Goal: Communication & Community: Answer question/provide support

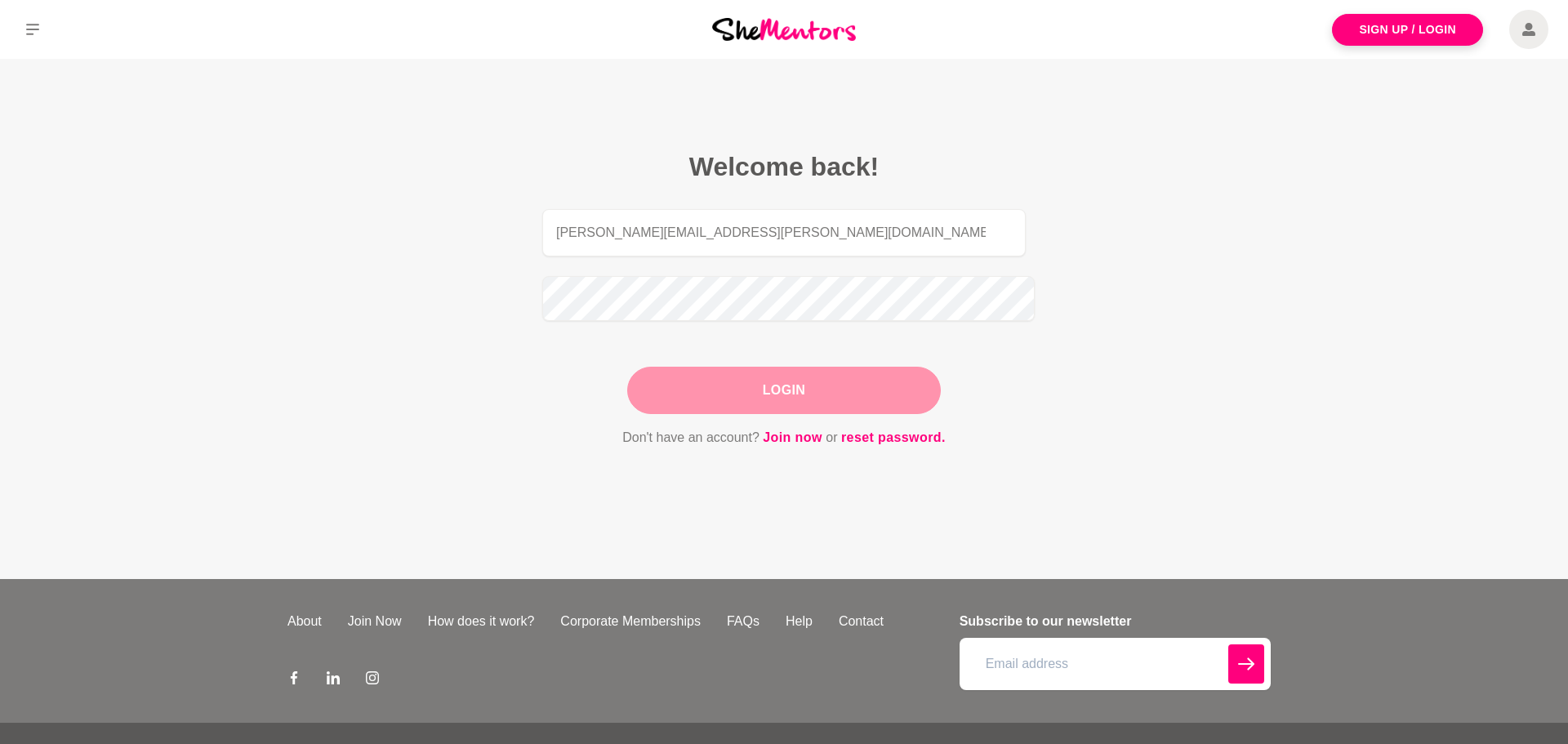
click at [799, 370] on button "Login" at bounding box center [784, 390] width 314 height 48
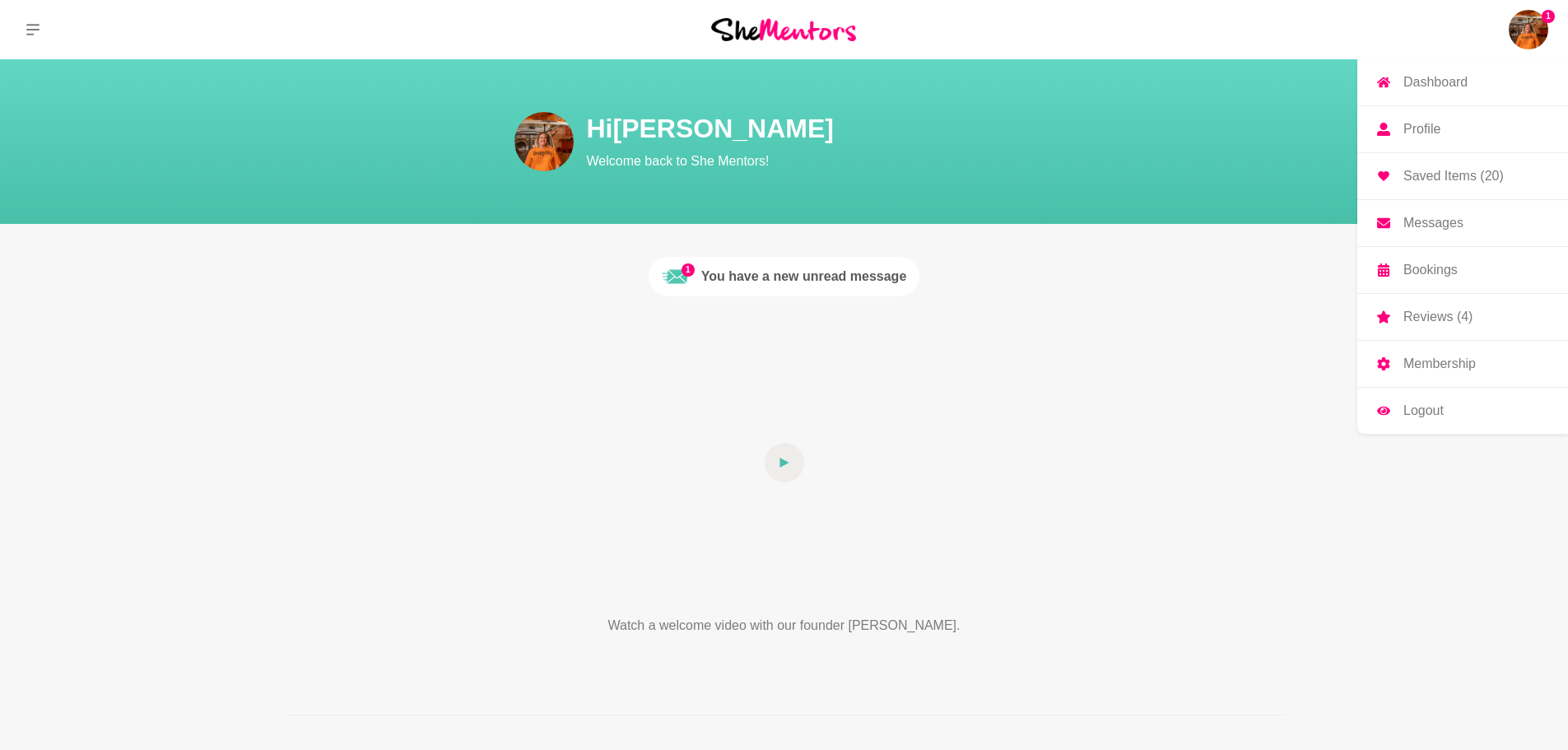
click at [1464, 216] on p "Messages" at bounding box center [1433, 223] width 60 height 13
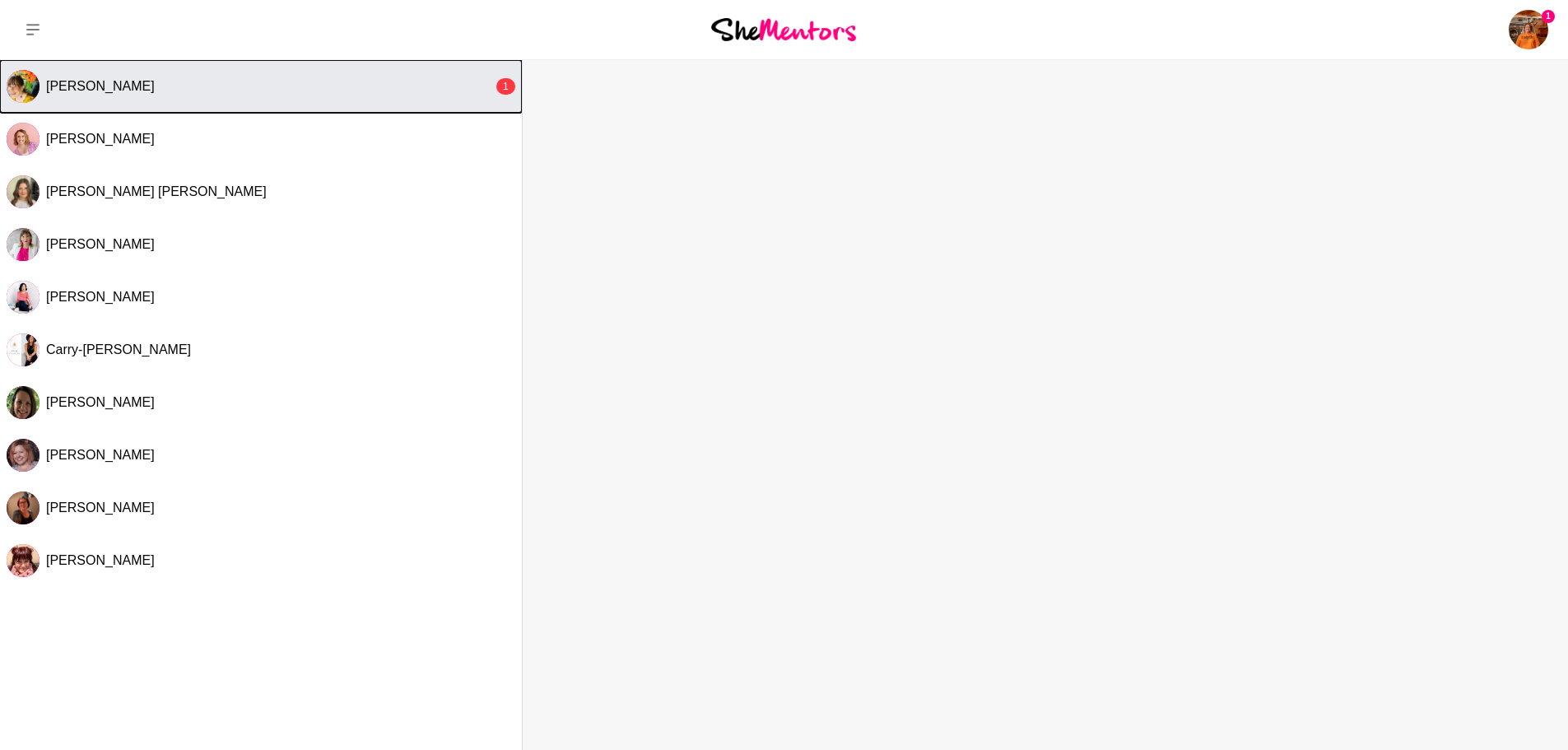
click at [132, 83] on div "[PERSON_NAME]" at bounding box center [269, 87] width 447 height 17
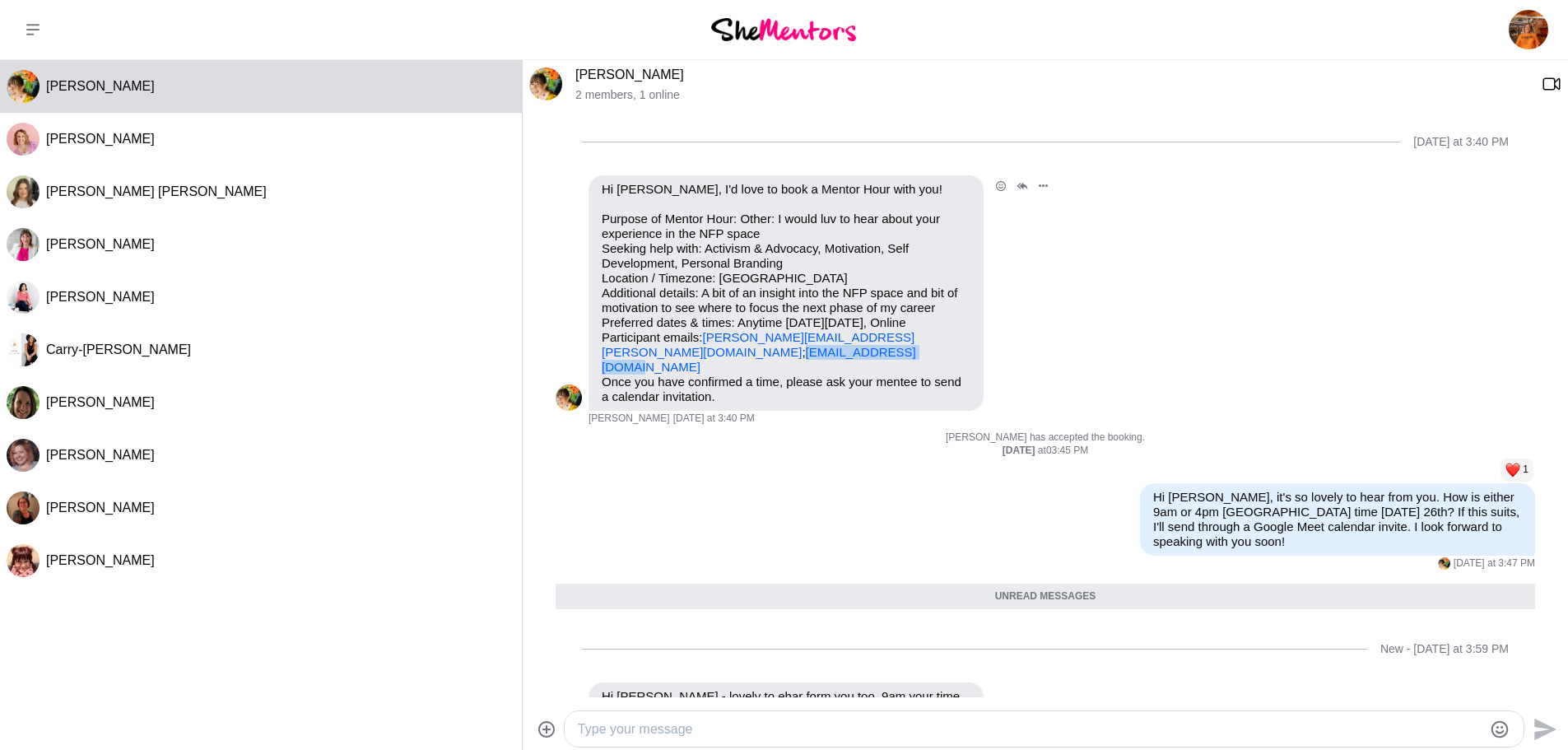
drag, startPoint x: 738, startPoint y: 330, endPoint x: 601, endPoint y: 325, distance: 137.1
click at [601, 325] on p "Purpose of Mentor Hour: Other: I would luv to hear about your experience in the…" at bounding box center [786, 292] width 368 height 163
copy link "[EMAIL_ADDRESS][DOMAIN_NAME]"
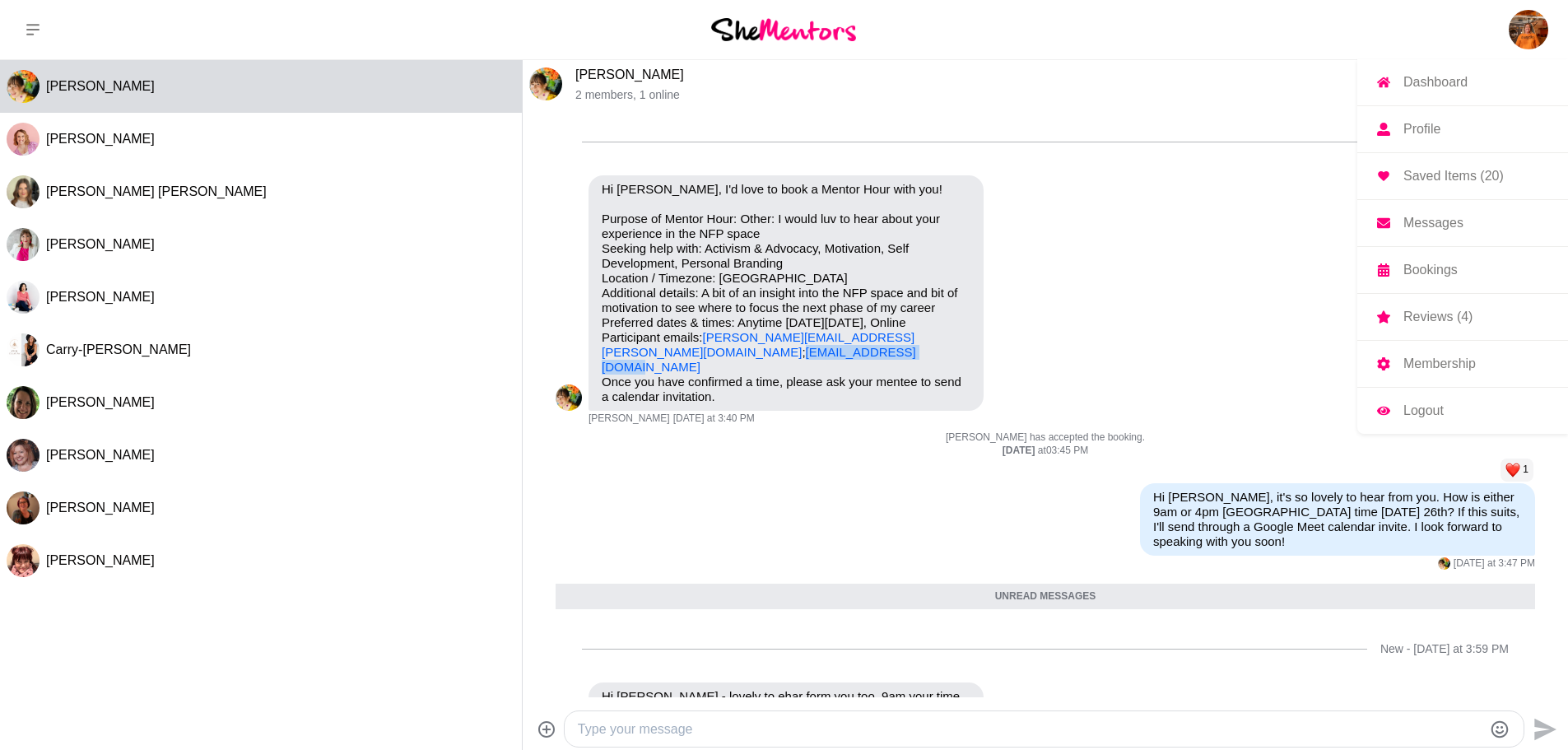
click at [1532, 22] on img at bounding box center [1529, 30] width 40 height 40
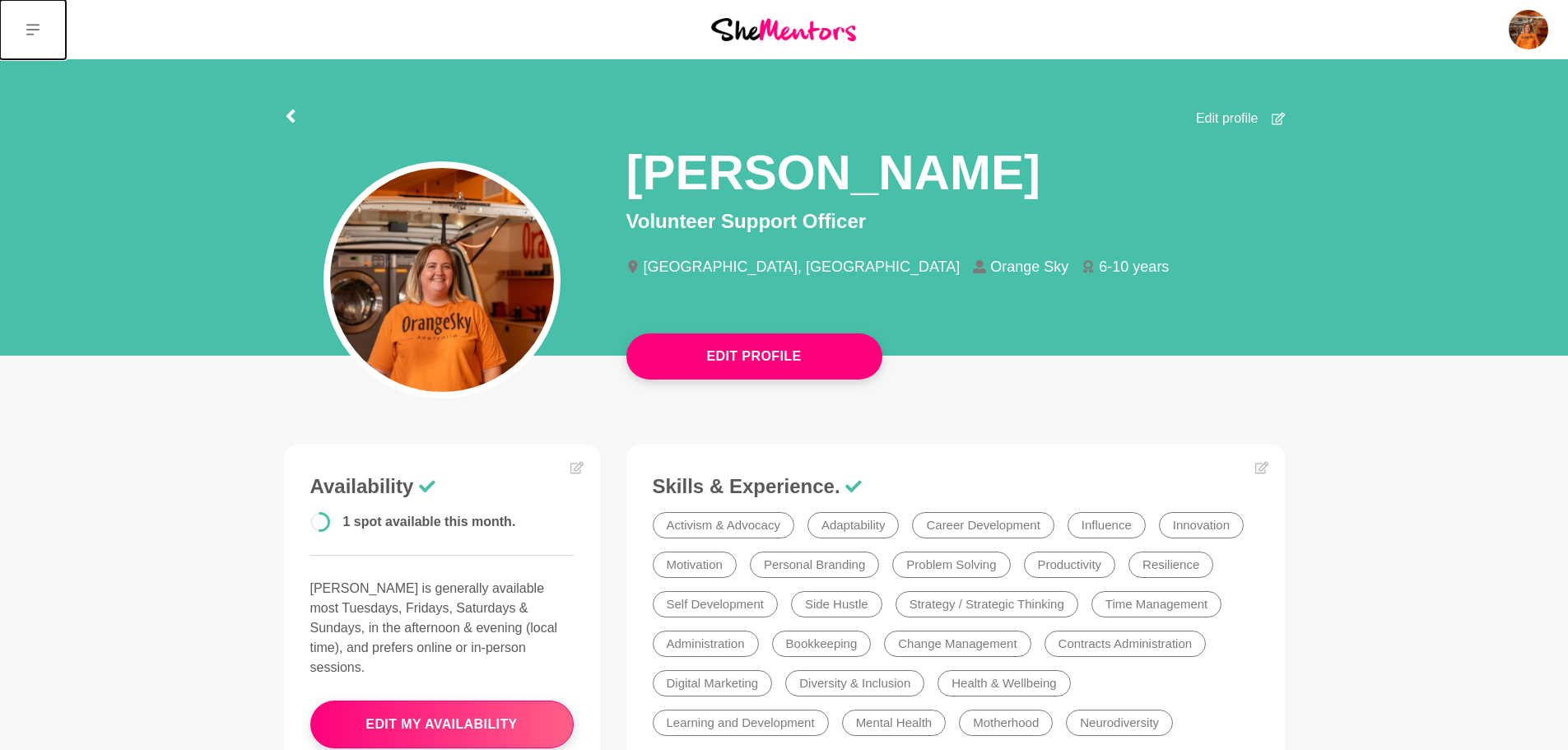
click at [37, 29] on button at bounding box center [33, 30] width 66 height 59
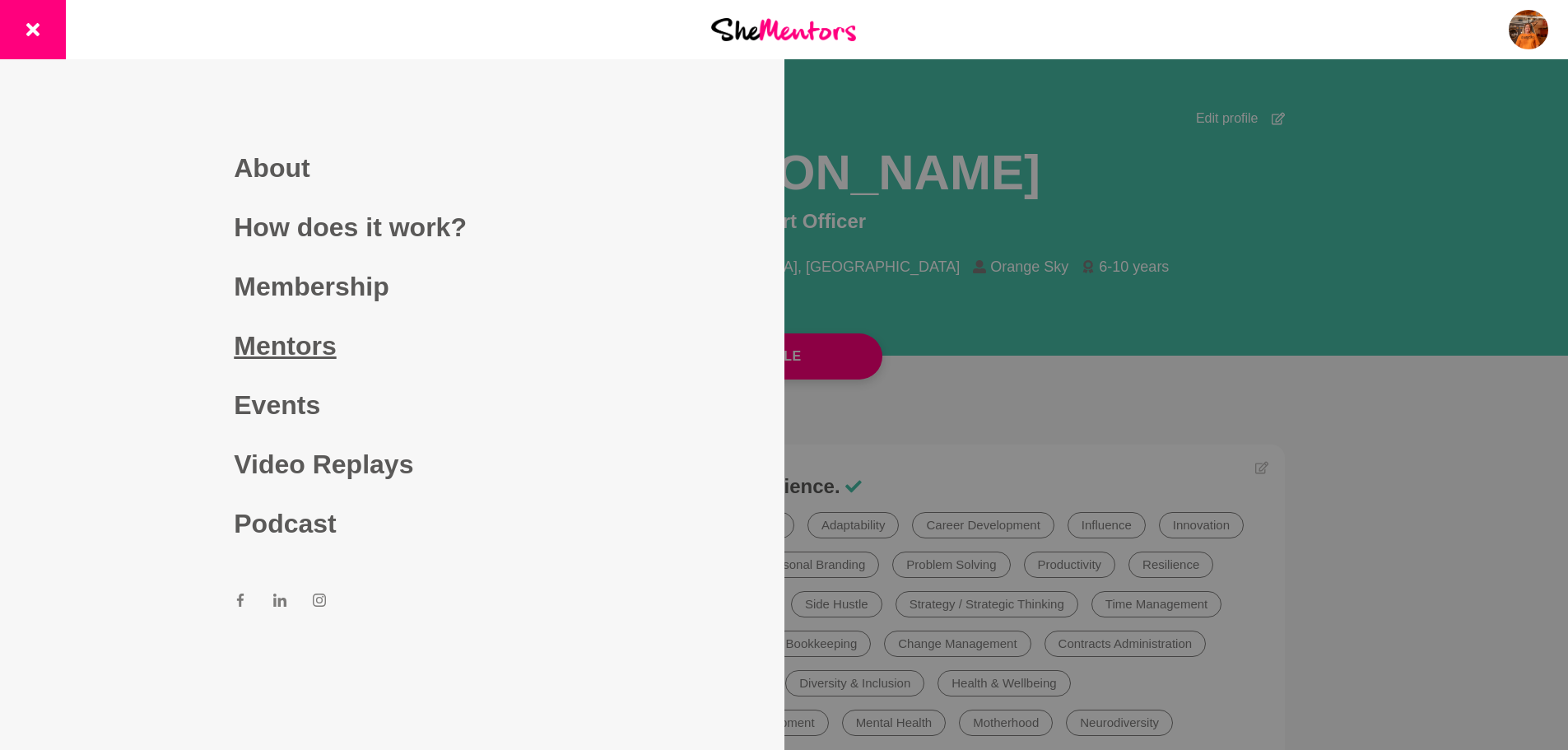
click at [313, 349] on link "Mentors" at bounding box center [392, 346] width 316 height 59
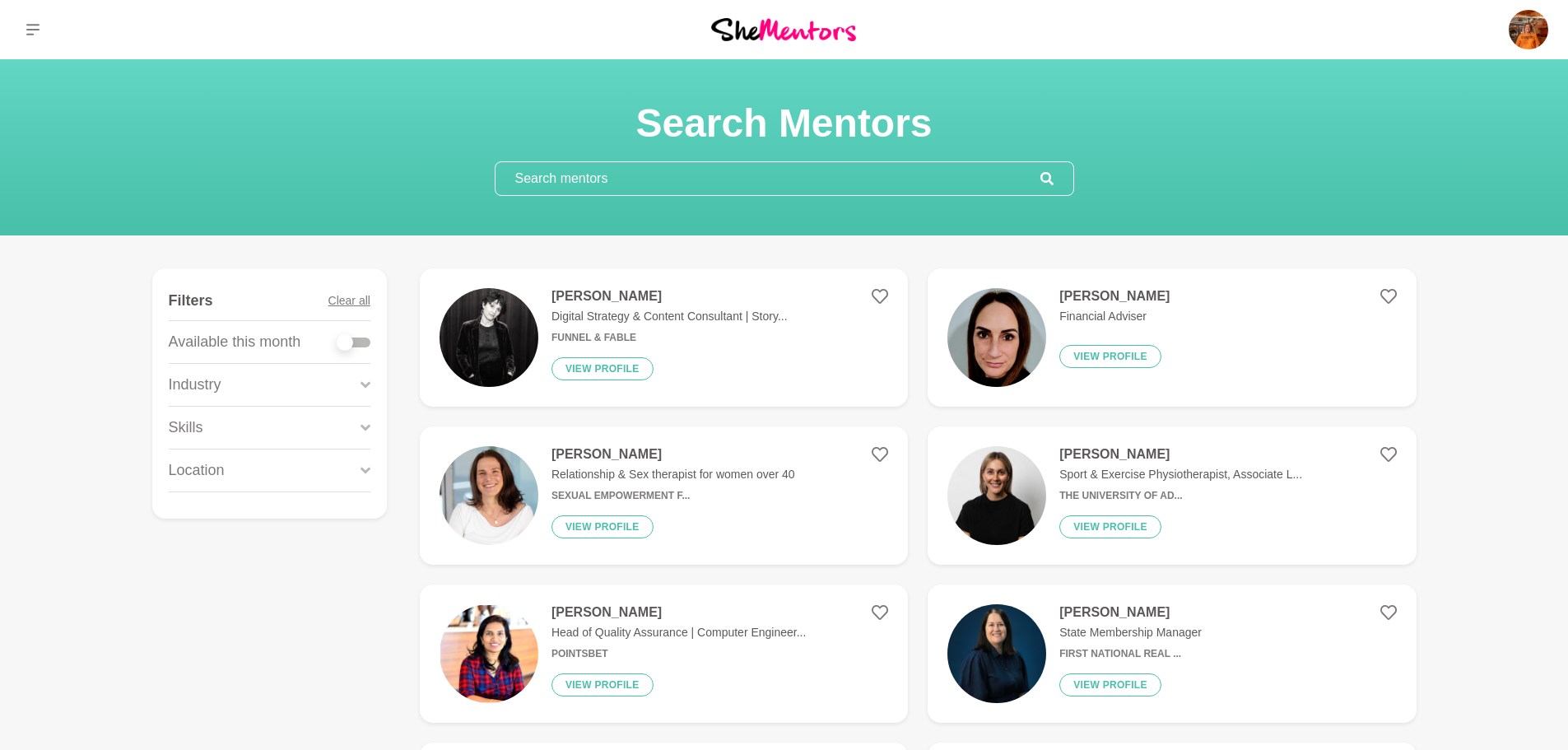
click at [360, 338] on div at bounding box center [354, 343] width 33 height 10
checkbox input "true"
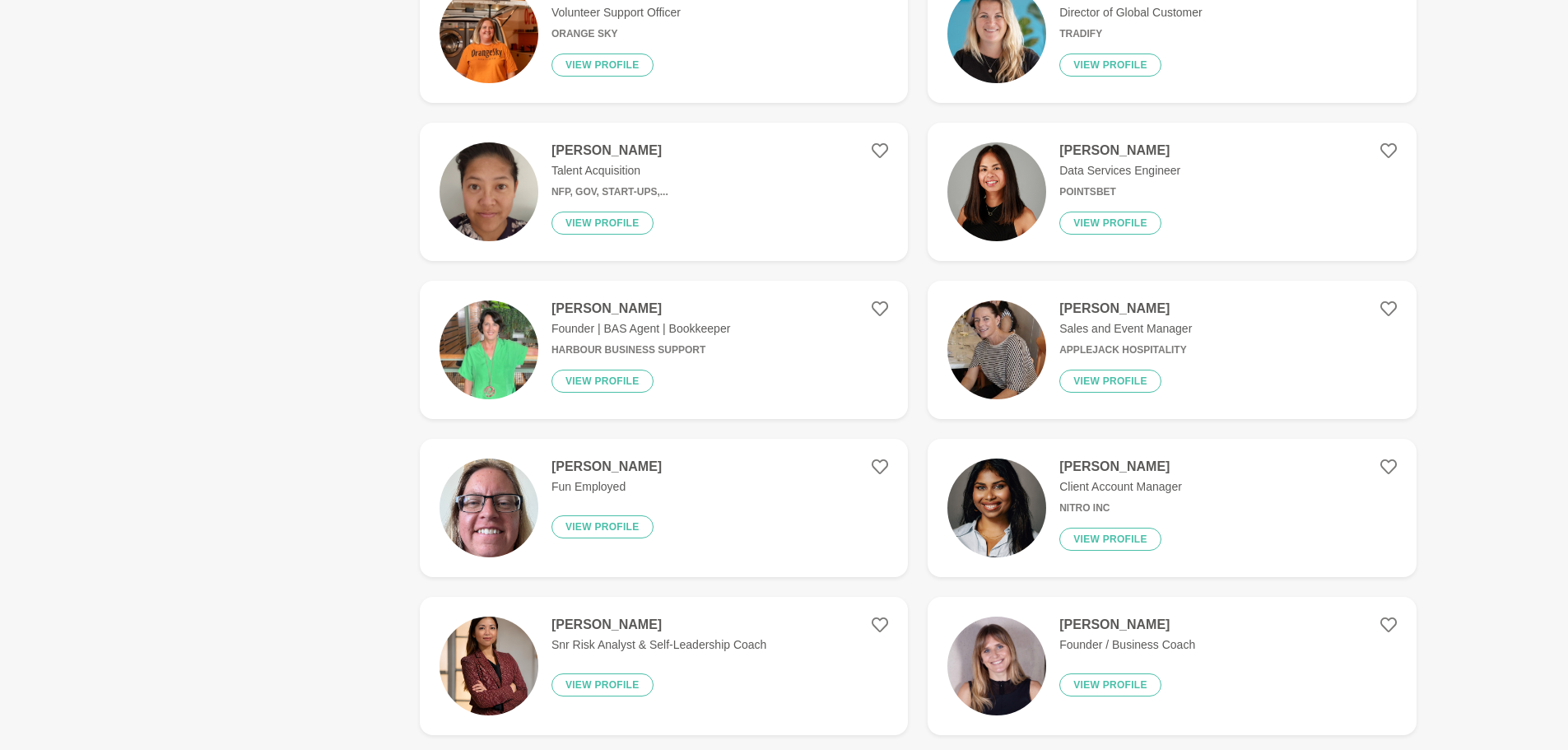
scroll to position [2551, 0]
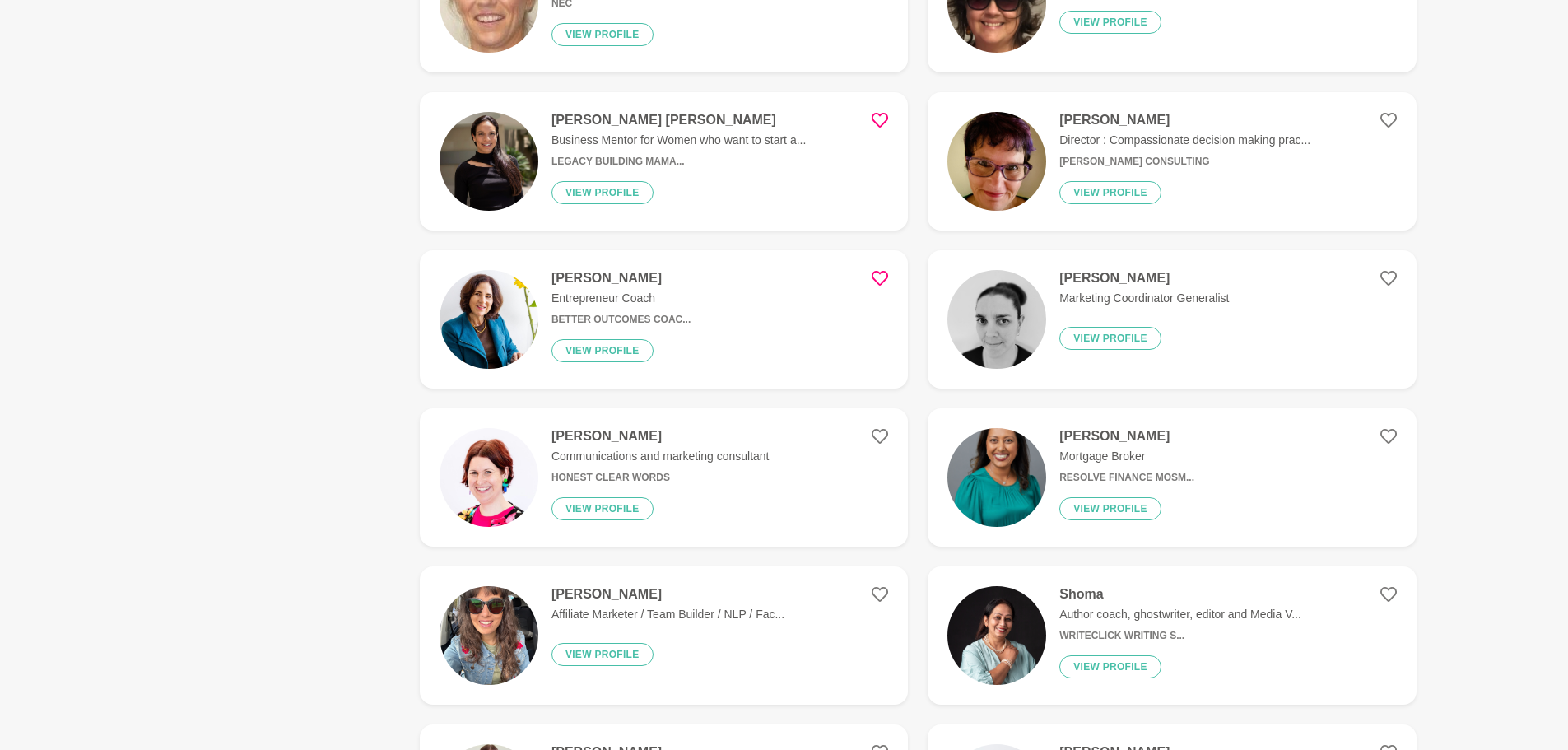
scroll to position [5587, 0]
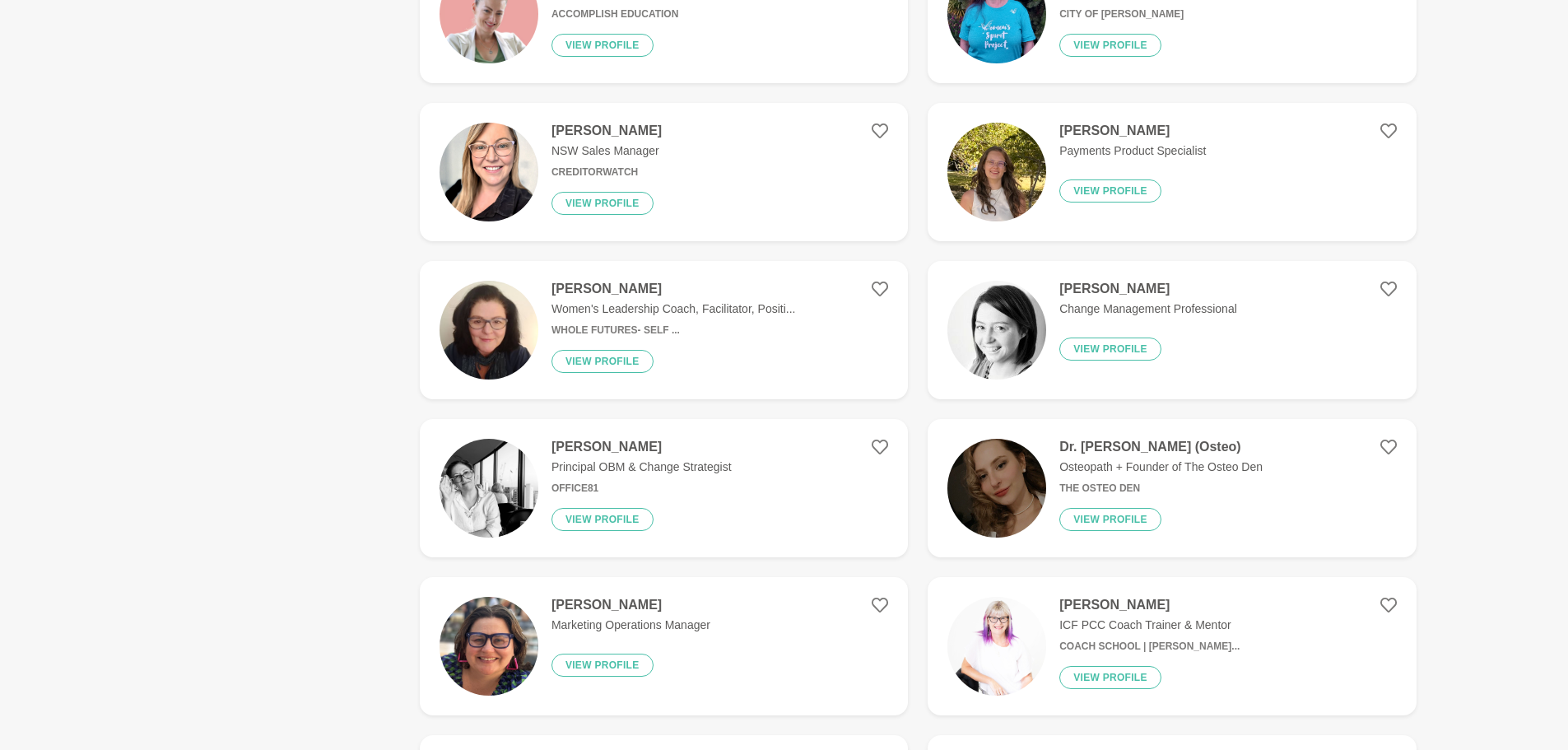
scroll to position [8100, 0]
